Goal: Book appointment/travel/reservation

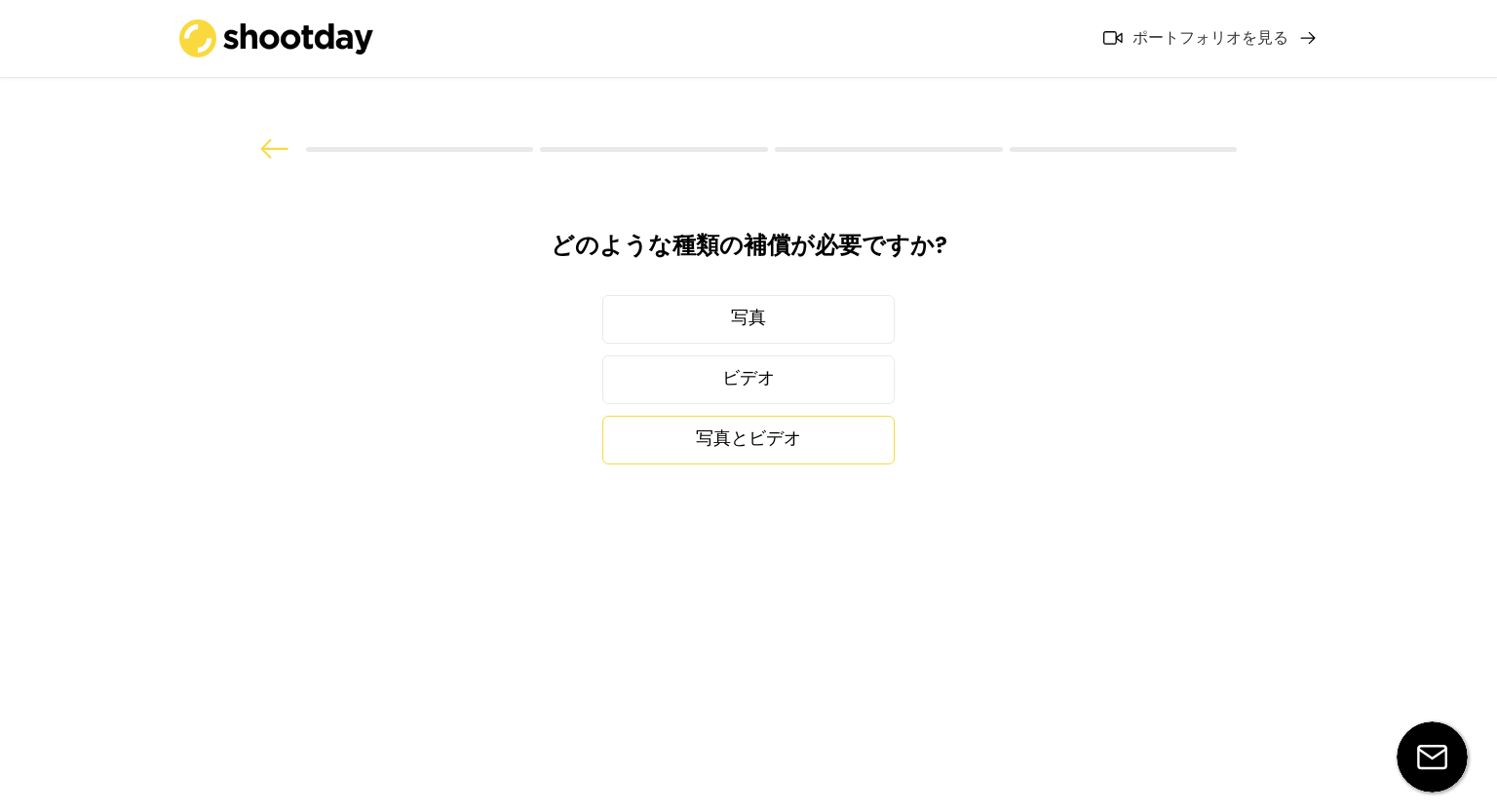
click at [801, 442] on div "写真とビデオ" at bounding box center [748, 440] width 292 height 49
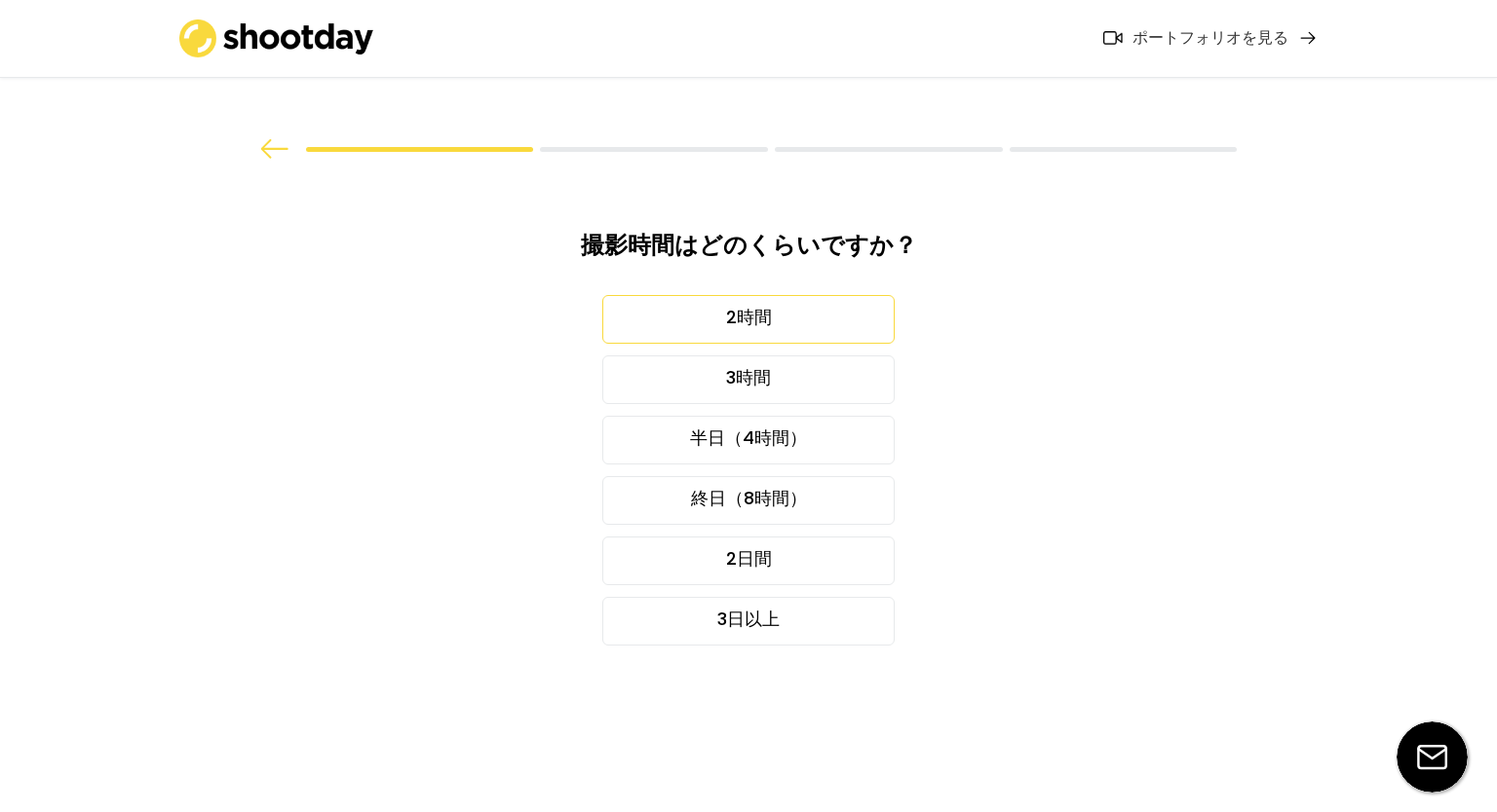
click at [782, 323] on div "2時間" at bounding box center [748, 319] width 292 height 49
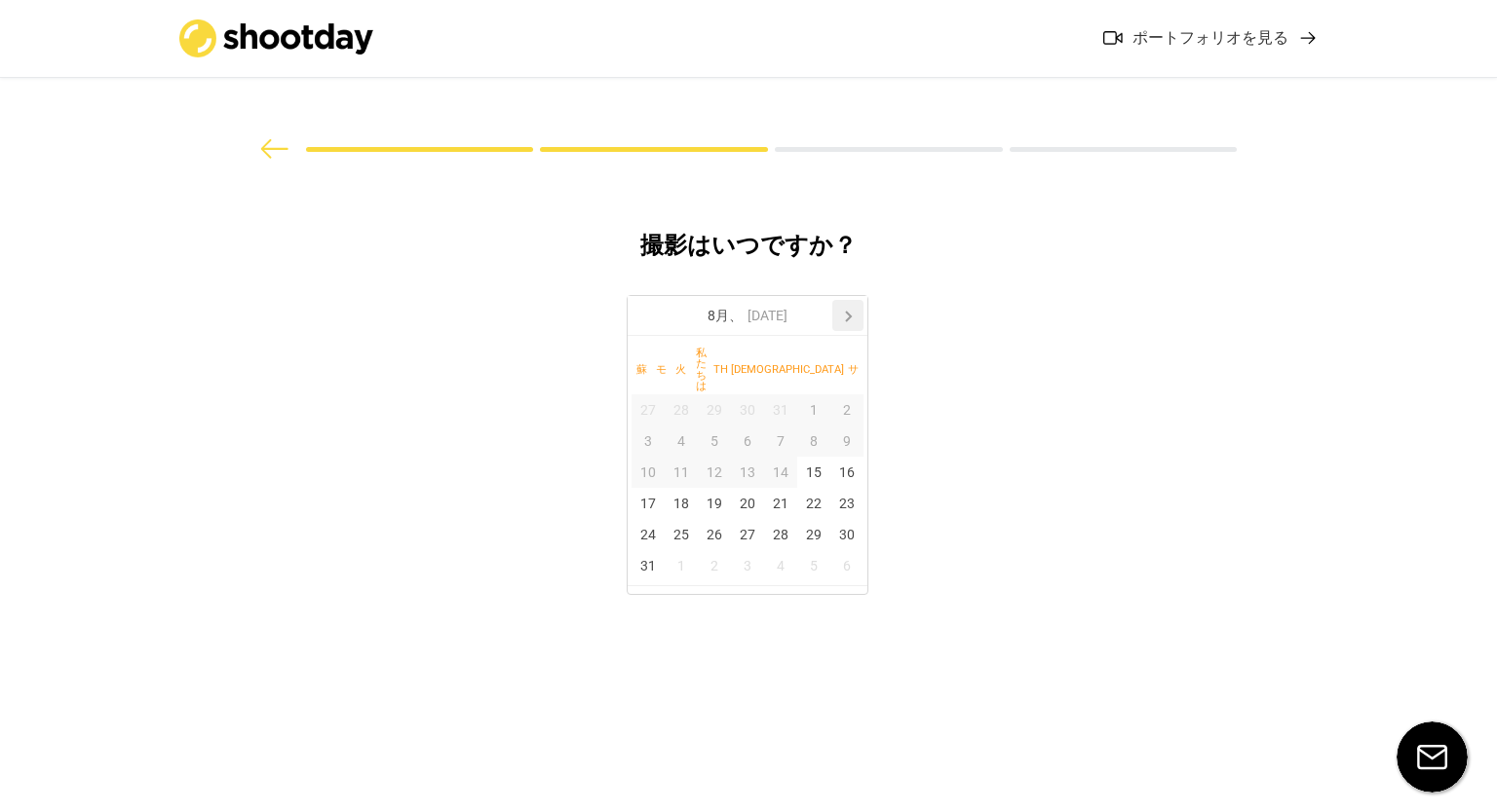
click at [846, 324] on icon at bounding box center [847, 315] width 31 height 31
click at [749, 496] on font "19" at bounding box center [748, 504] width 16 height 16
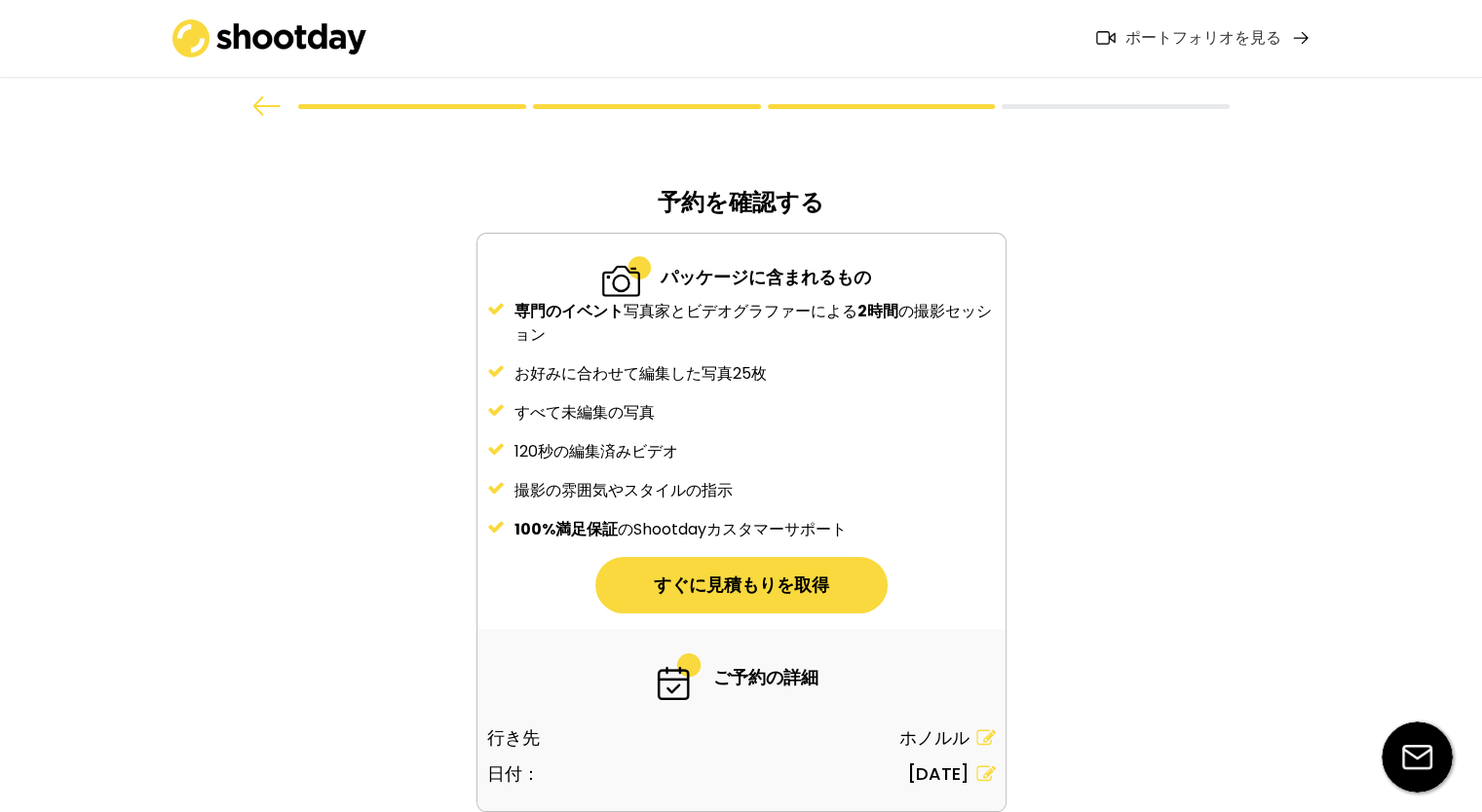
scroll to position [141, 0]
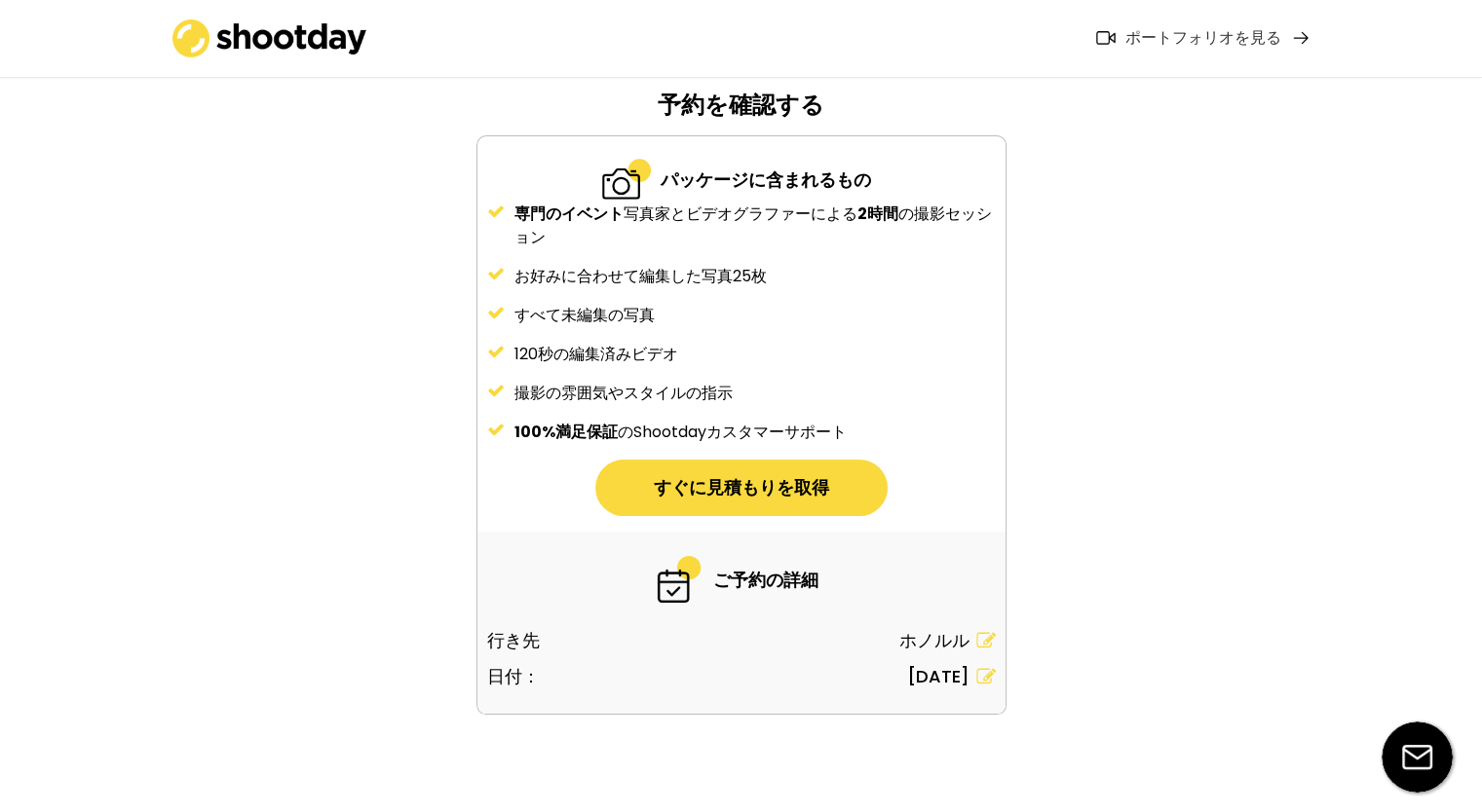
click at [828, 465] on button "すぐに見積もりを取得" at bounding box center [741, 487] width 292 height 56
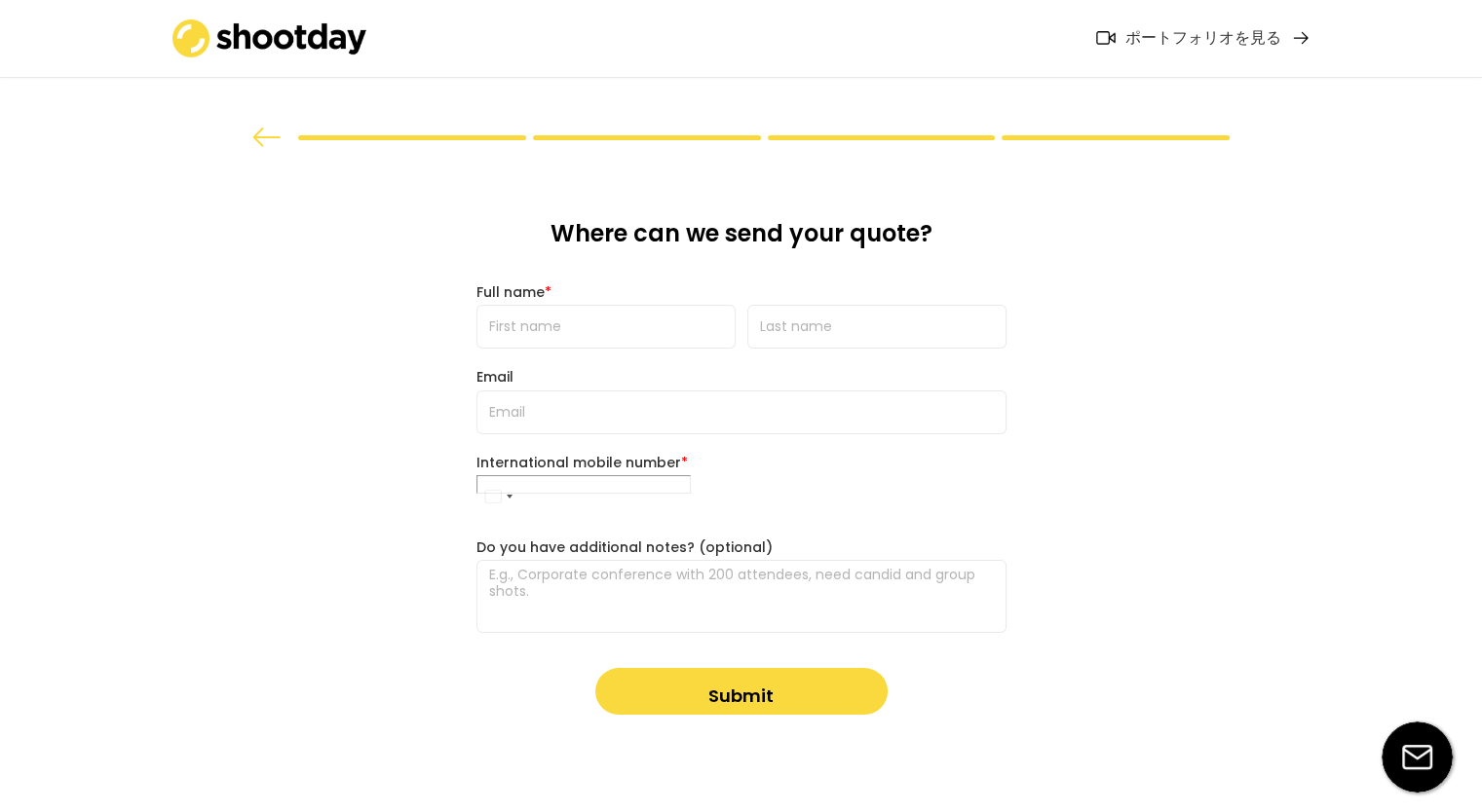
scroll to position [0, 0]
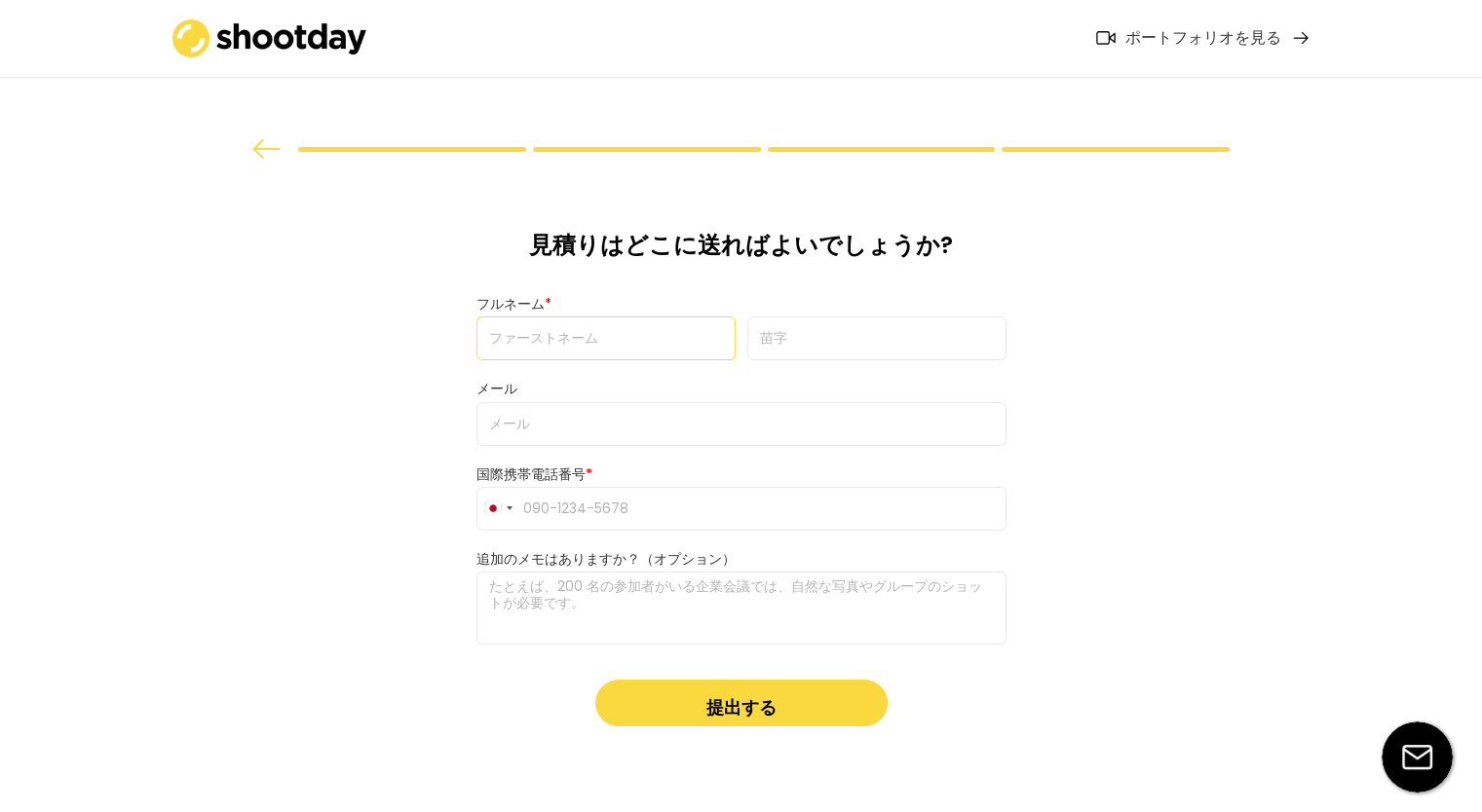
click at [649, 334] on input "input" at bounding box center [606, 339] width 260 height 44
